Goal: Task Accomplishment & Management: Manage account settings

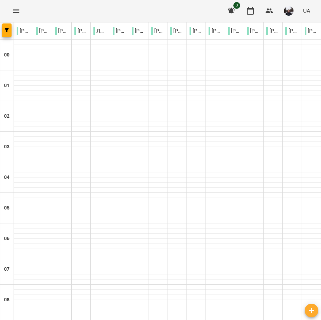
scroll to position [490, 0]
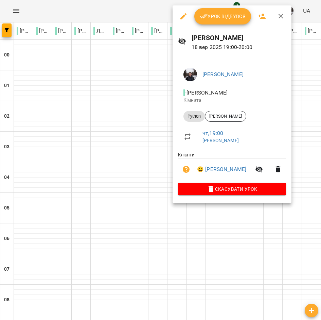
click at [211, 18] on span "Урок відбувся" at bounding box center [223, 16] width 46 height 8
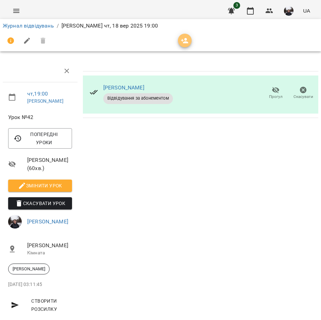
click at [181, 42] on icon "button" at bounding box center [185, 41] width 8 height 8
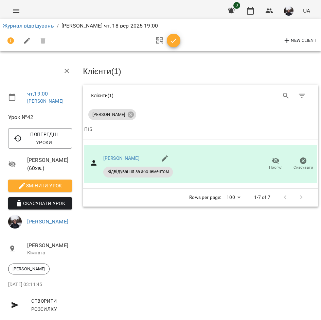
click at [177, 47] on div at bounding box center [166, 41] width 28 height 16
click at [173, 45] on icon "button" at bounding box center [174, 41] width 8 height 8
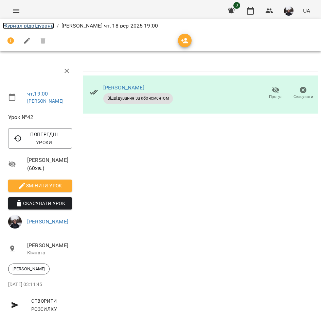
click at [29, 26] on link "Журнал відвідувань" at bounding box center [28, 25] width 51 height 6
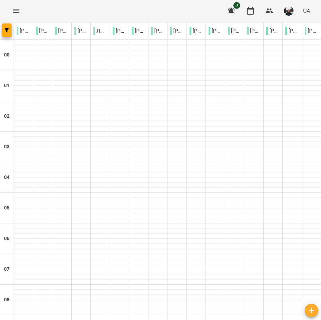
scroll to position [492, 0]
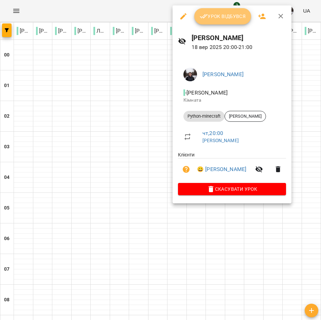
click at [212, 23] on button "Урок відбувся" at bounding box center [222, 16] width 57 height 16
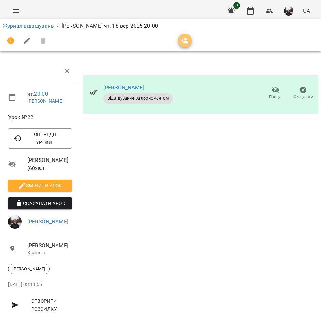
click at [182, 44] on icon "button" at bounding box center [185, 41] width 8 height 8
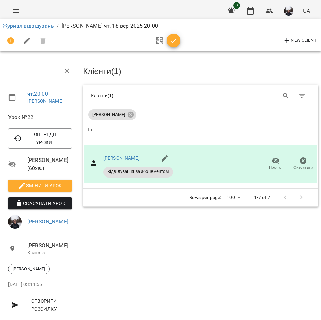
click at [174, 44] on icon "button" at bounding box center [174, 41] width 8 height 8
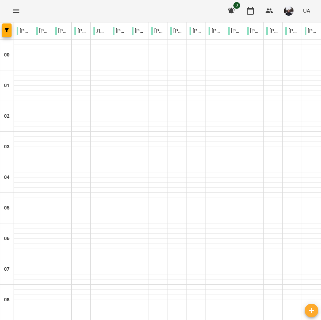
scroll to position [492, 0]
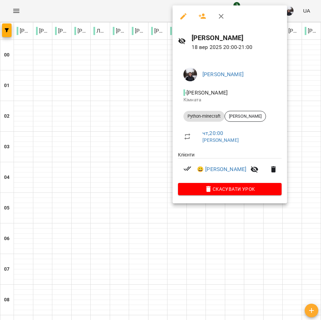
click at [120, 169] on div at bounding box center [160, 160] width 321 height 320
